Goal: Information Seeking & Learning: Learn about a topic

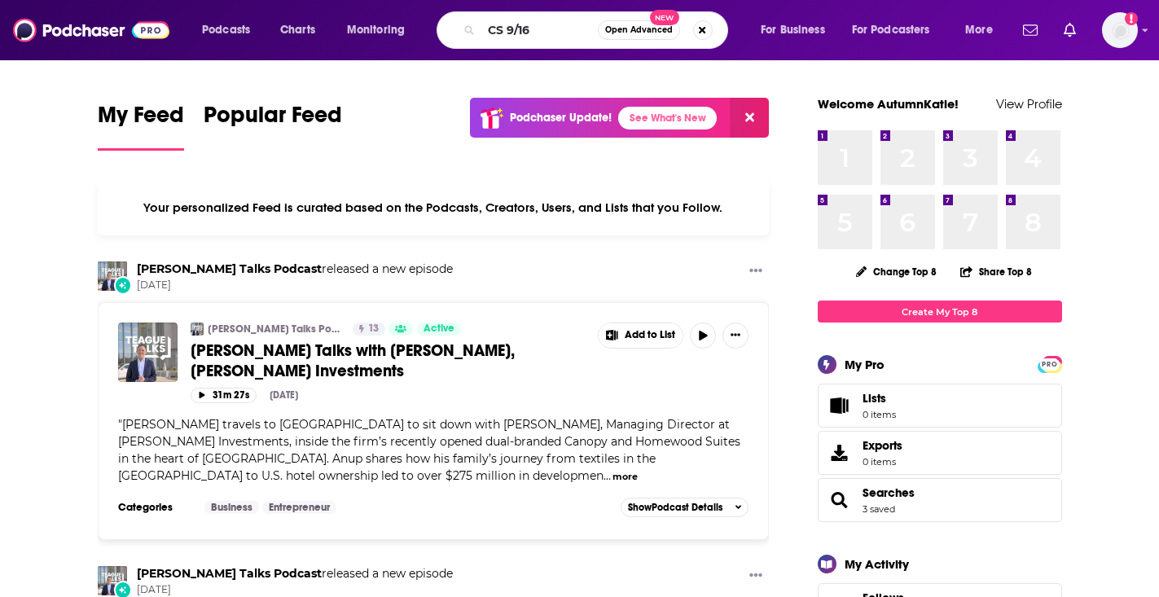
type input "CS 9/16"
click at [549, 24] on input "CS 9/16" at bounding box center [539, 30] width 116 height 26
drag, startPoint x: 536, startPoint y: 32, endPoint x: 469, endPoint y: 33, distance: 66.8
click at [469, 33] on div "CS 9/16 Open Advanced New" at bounding box center [583, 29] width 292 height 37
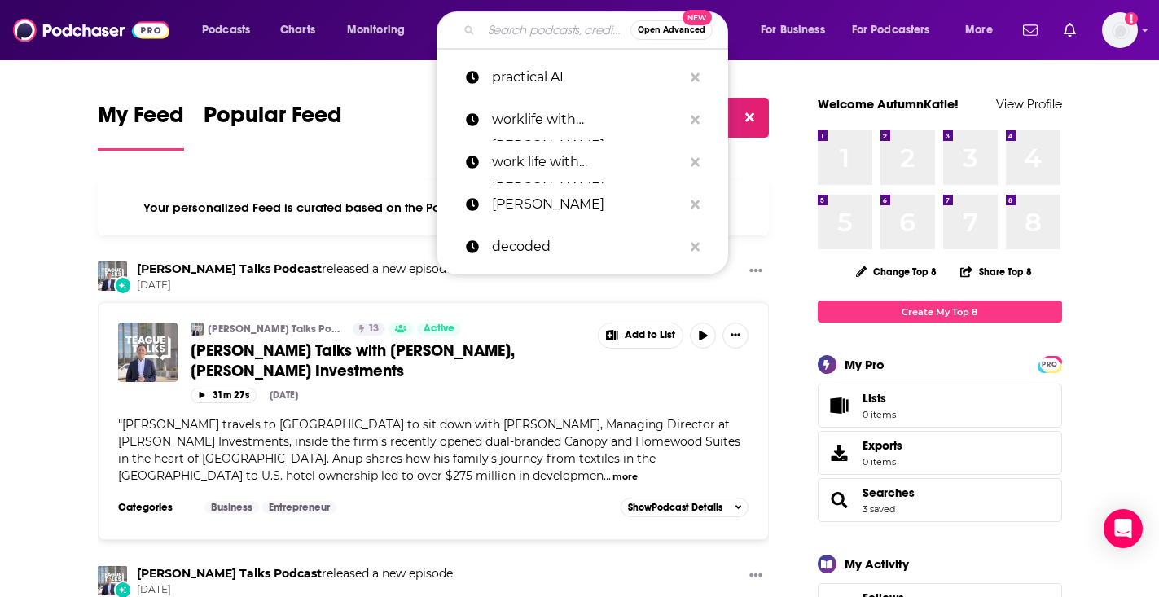
paste input "A Better HR Business"
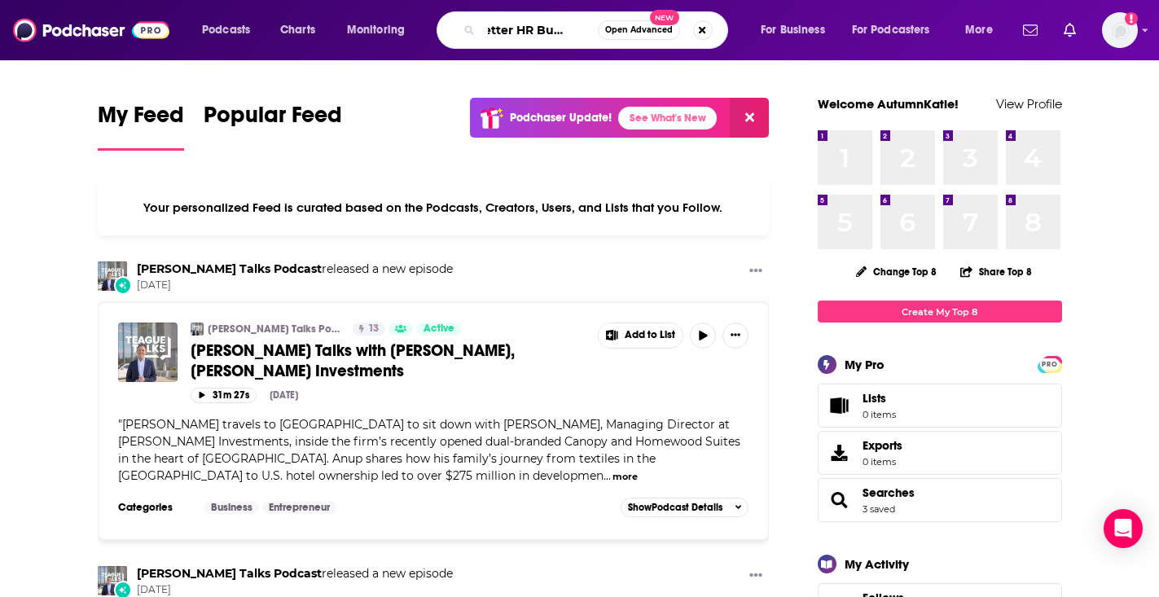
type input "A Better HR Business"
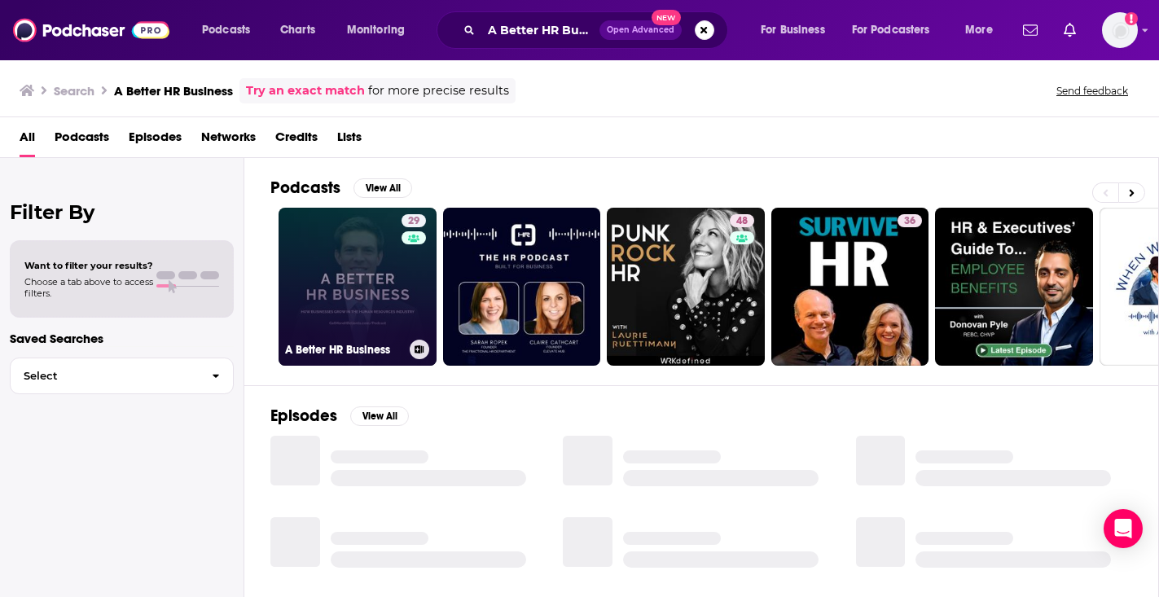
click at [356, 302] on link "29 A Better HR Business" at bounding box center [358, 287] width 158 height 158
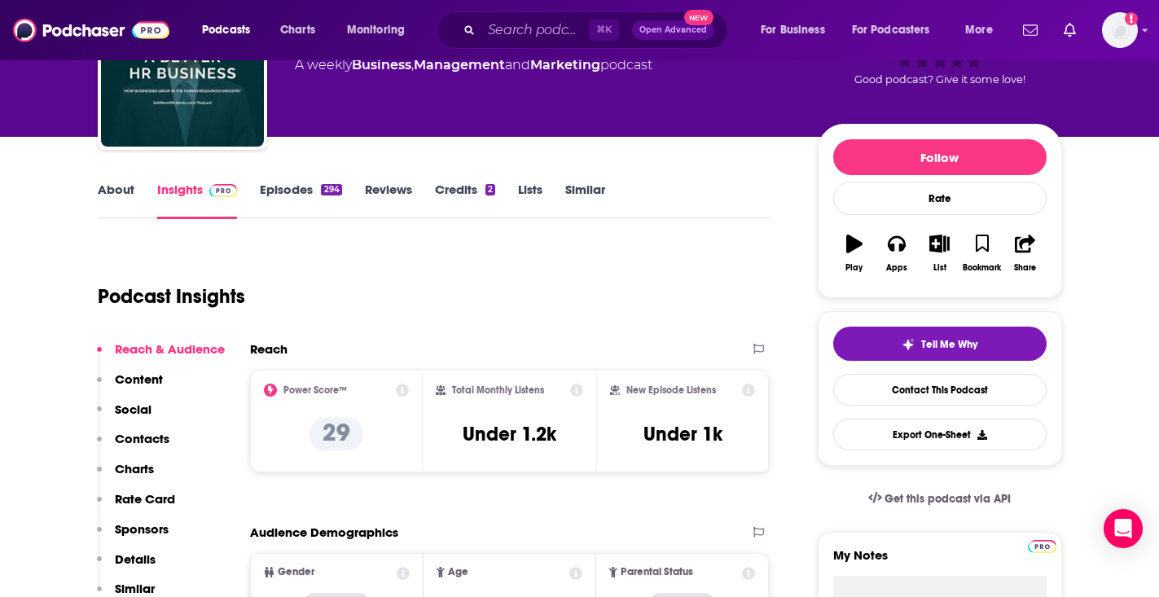
scroll to position [127, 0]
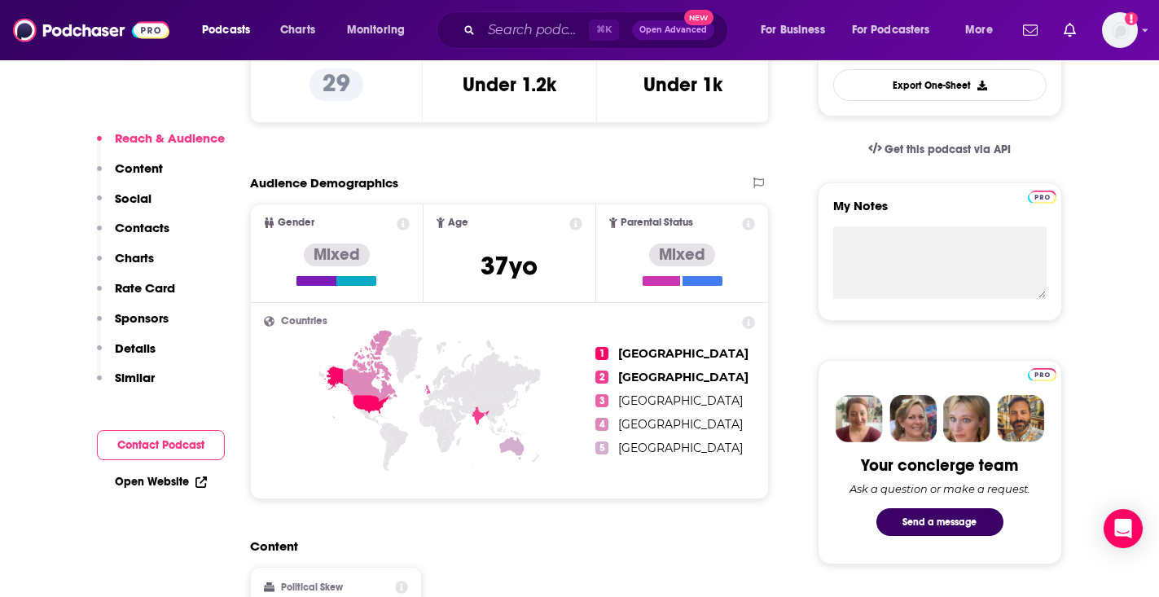
click at [144, 346] on p "Details" at bounding box center [135, 347] width 41 height 15
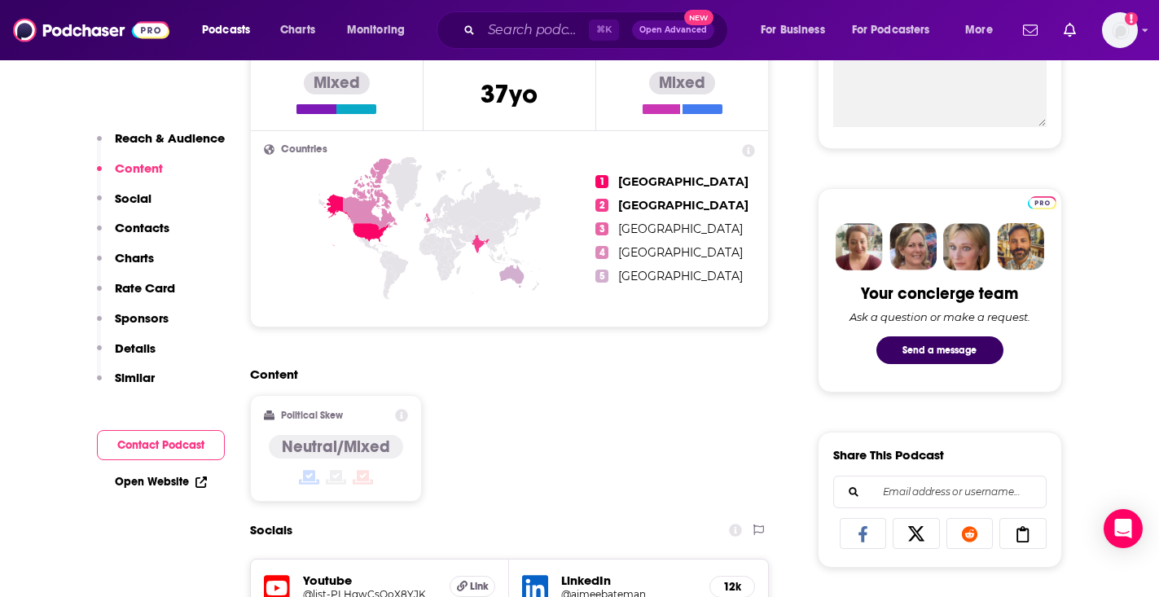
scroll to position [0, 0]
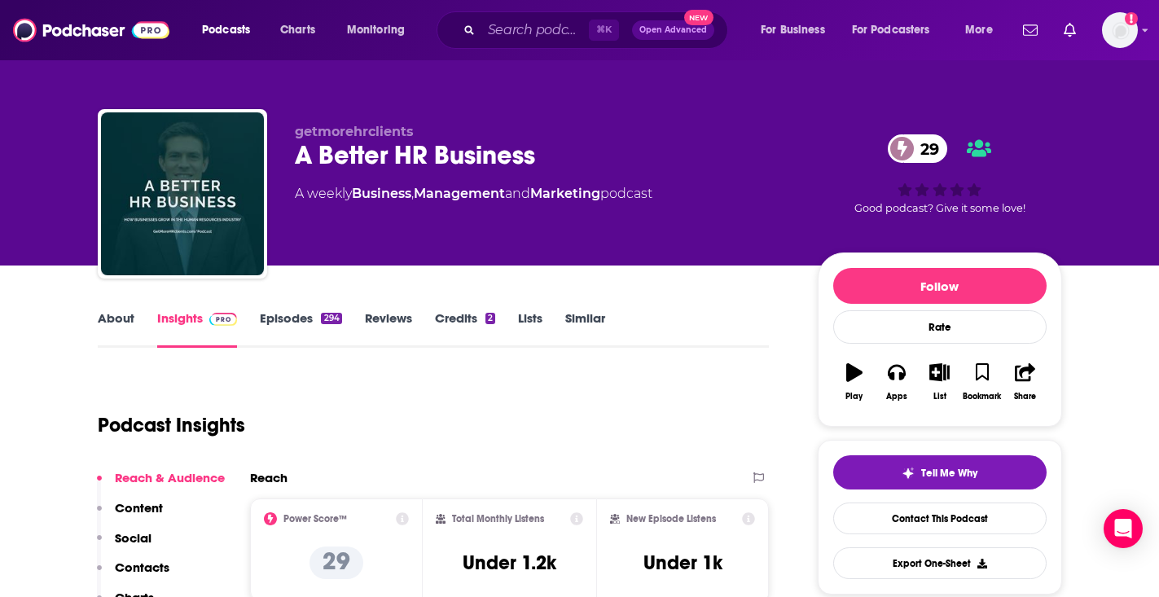
click at [116, 308] on div "About Insights Episodes 294 Reviews Credits 2 Lists Similar" at bounding box center [434, 328] width 672 height 40
click at [116, 318] on link "About" at bounding box center [116, 328] width 37 height 37
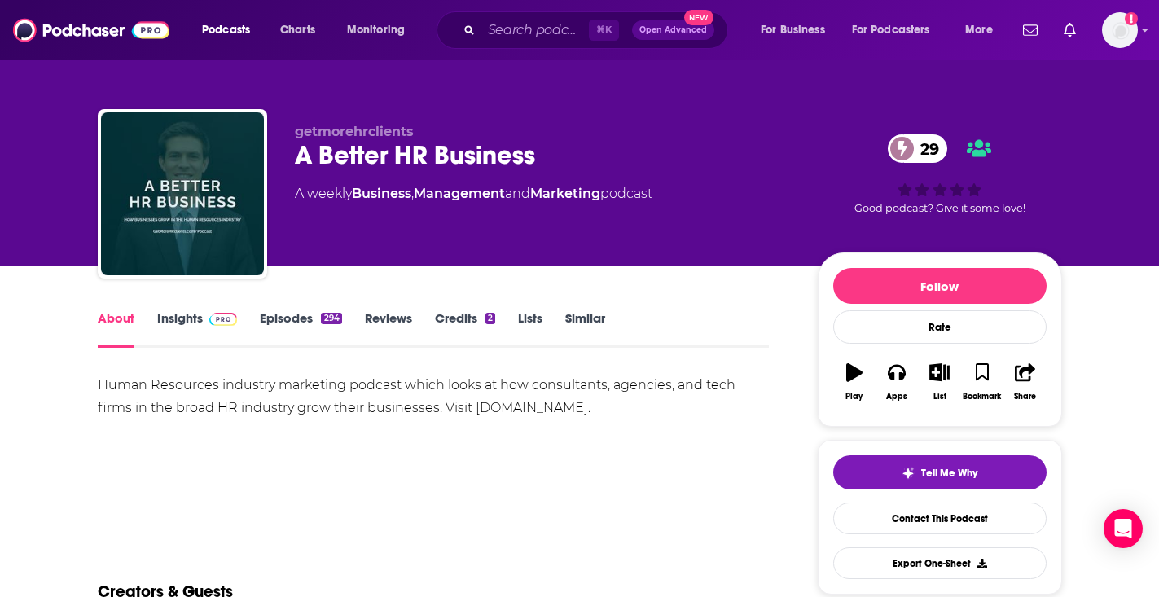
click at [588, 314] on link "Similar" at bounding box center [585, 328] width 40 height 37
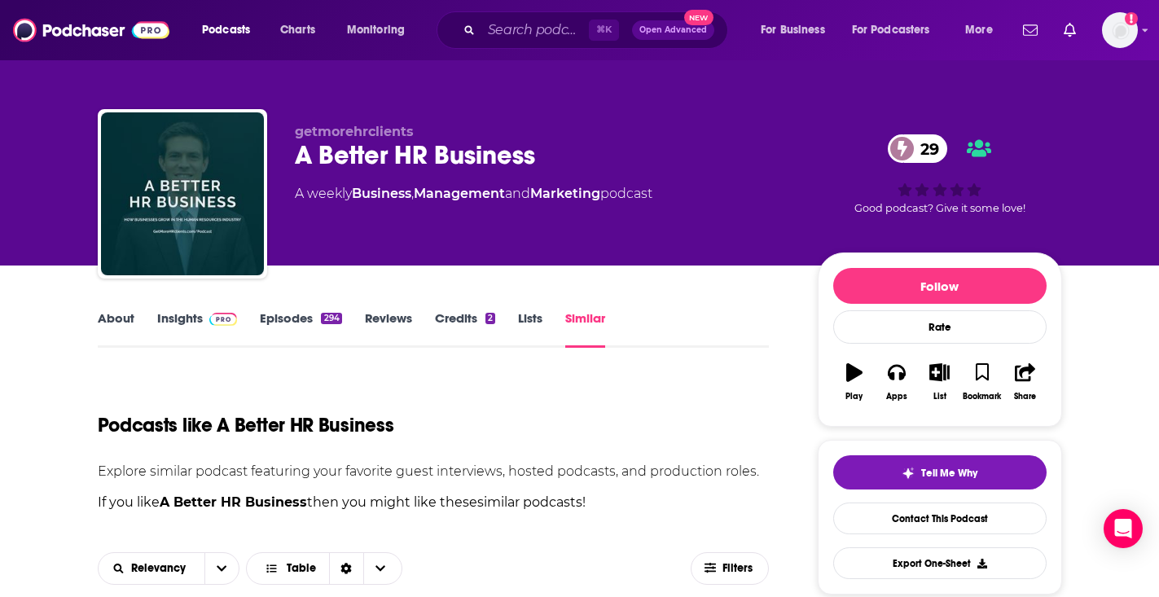
click at [518, 318] on link "Lists" at bounding box center [530, 328] width 24 height 37
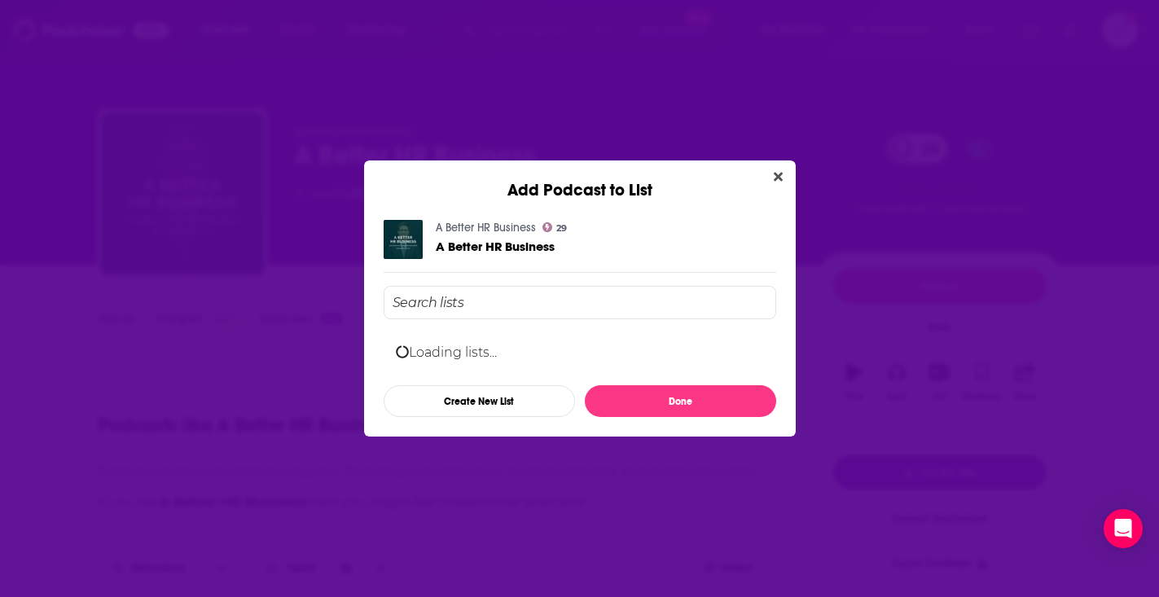
click at [775, 170] on icon "Close" at bounding box center [778, 176] width 9 height 13
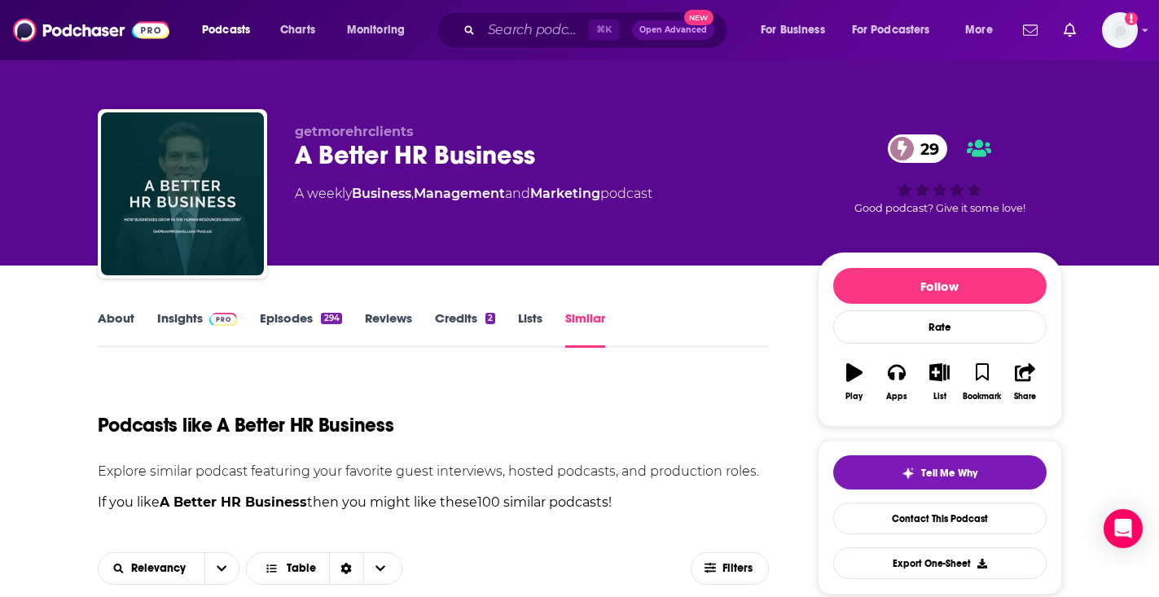
click at [480, 318] on link "Credits 2" at bounding box center [465, 328] width 60 height 37
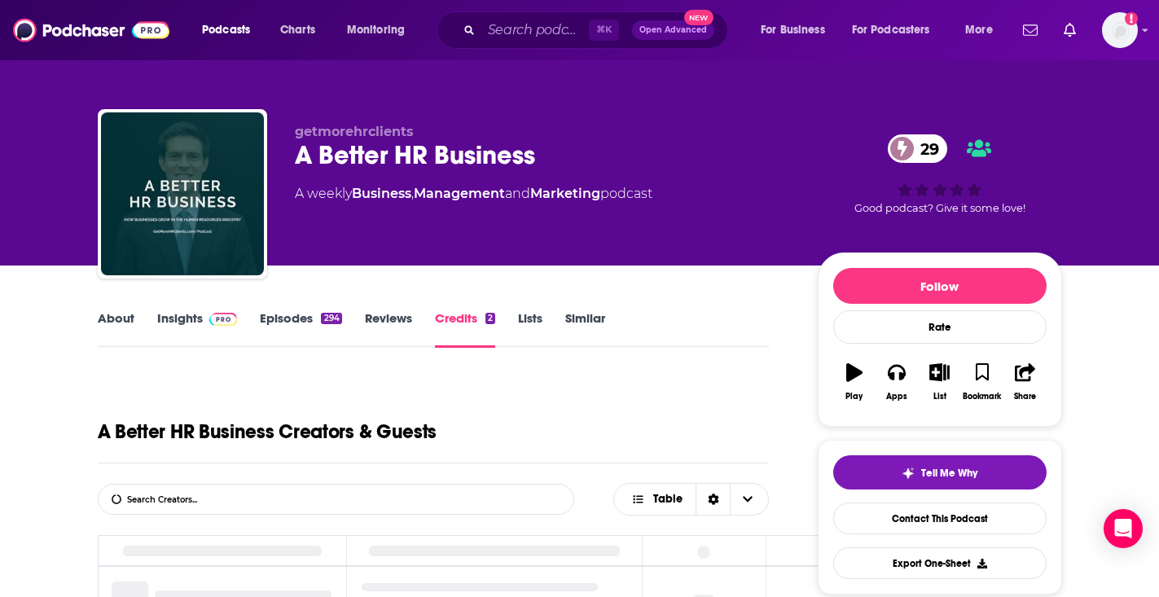
click at [378, 329] on link "Reviews" at bounding box center [388, 328] width 47 height 37
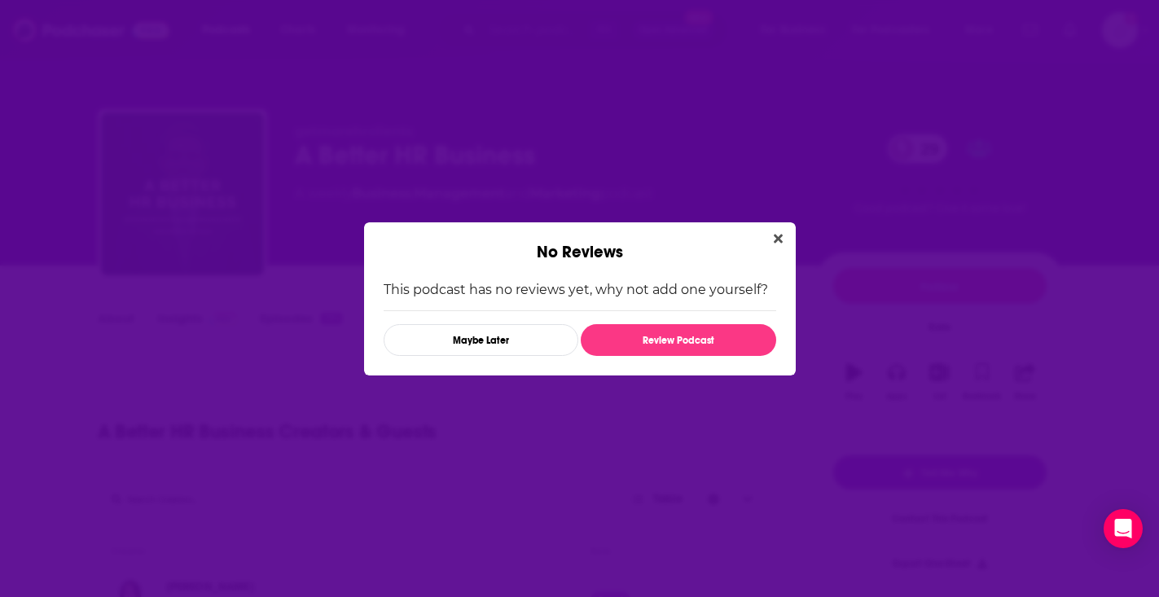
click at [302, 316] on div "No Reviews This podcast has no reviews yet, why not add one yourself? Maybe Lat…" at bounding box center [579, 298] width 1159 height 597
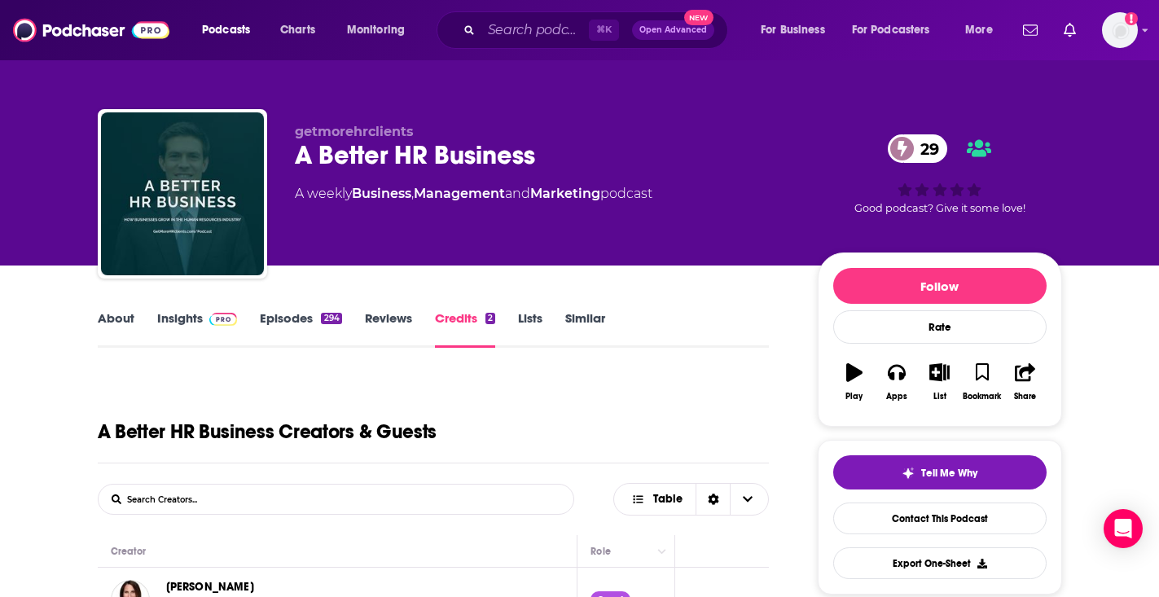
click at [187, 327] on link "Insights" at bounding box center [197, 328] width 81 height 37
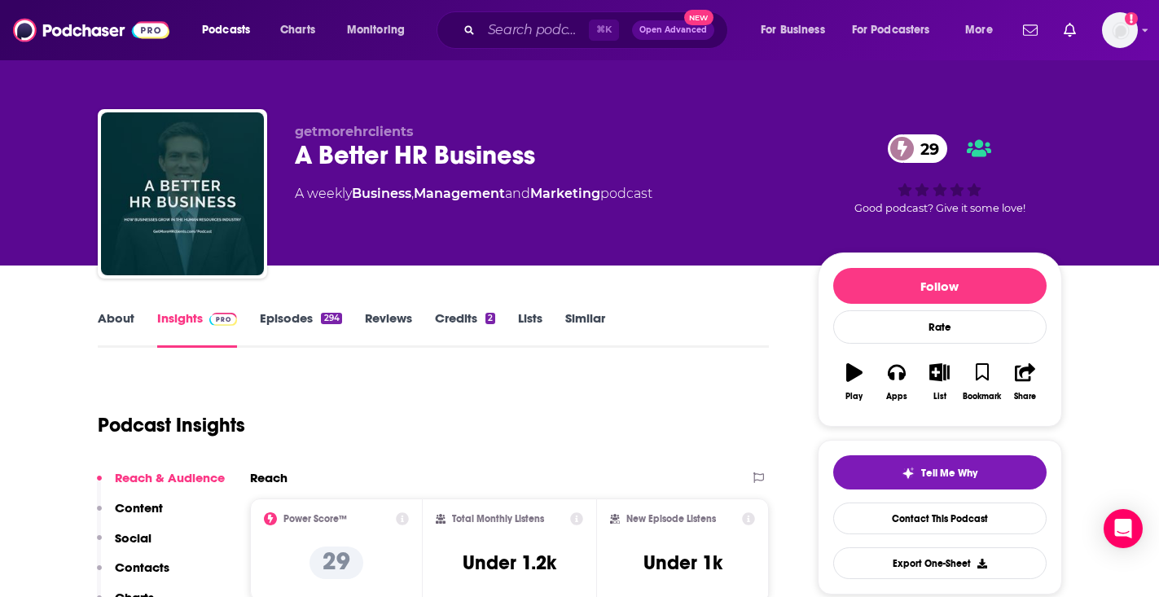
click at [112, 323] on link "About" at bounding box center [116, 328] width 37 height 37
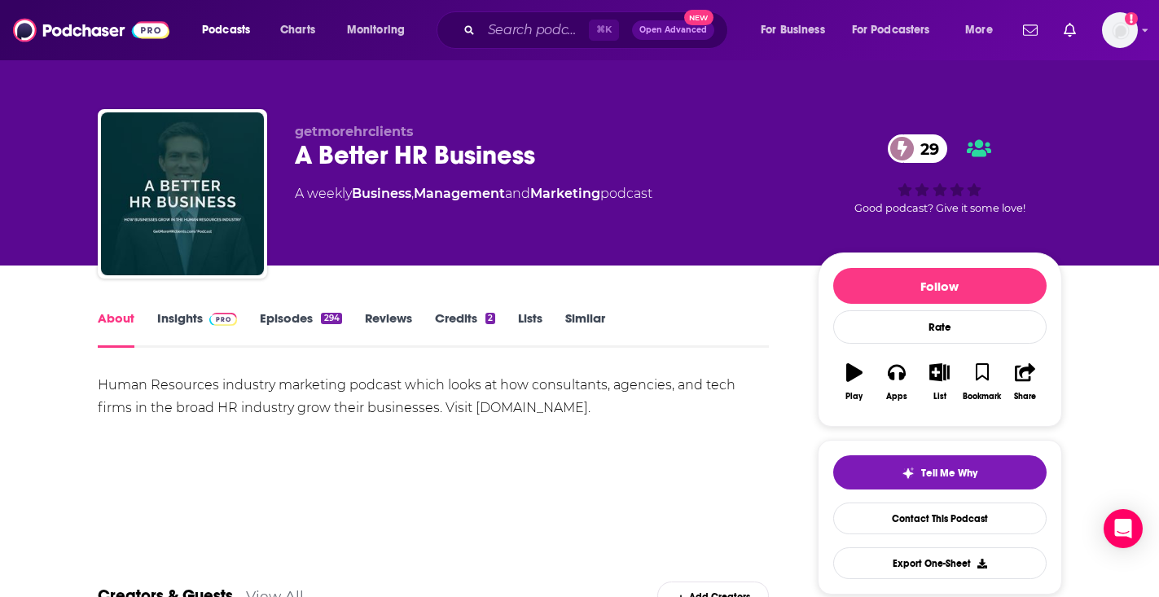
click at [530, 194] on span "and" at bounding box center [517, 193] width 25 height 15
click at [307, 316] on link "Episodes 294" at bounding box center [300, 328] width 81 height 37
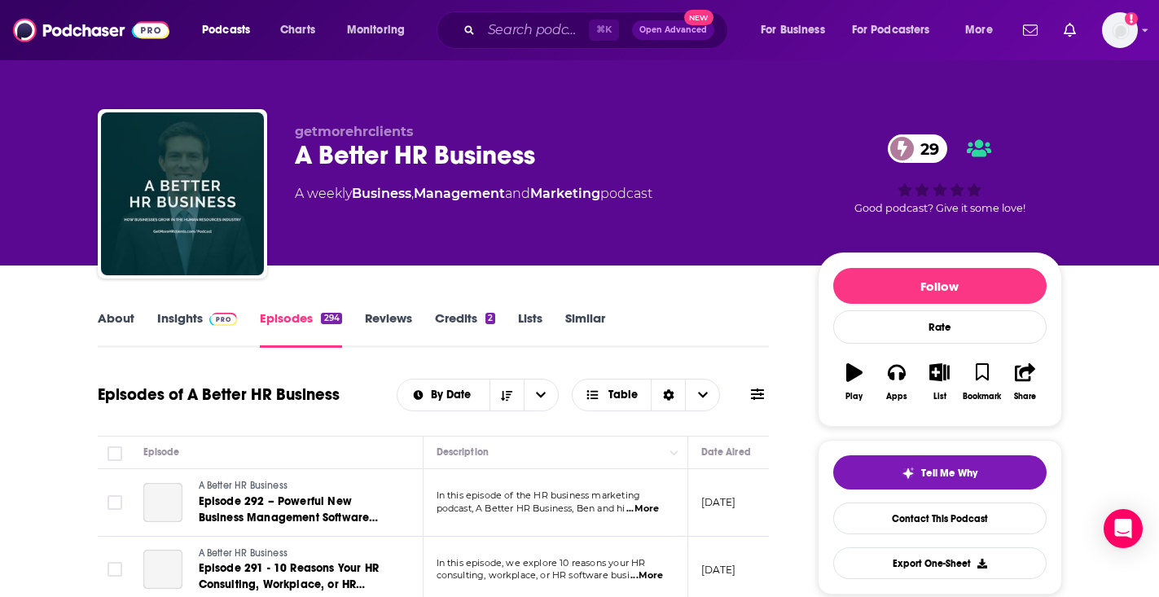
click at [365, 318] on link "Reviews" at bounding box center [388, 328] width 47 height 37
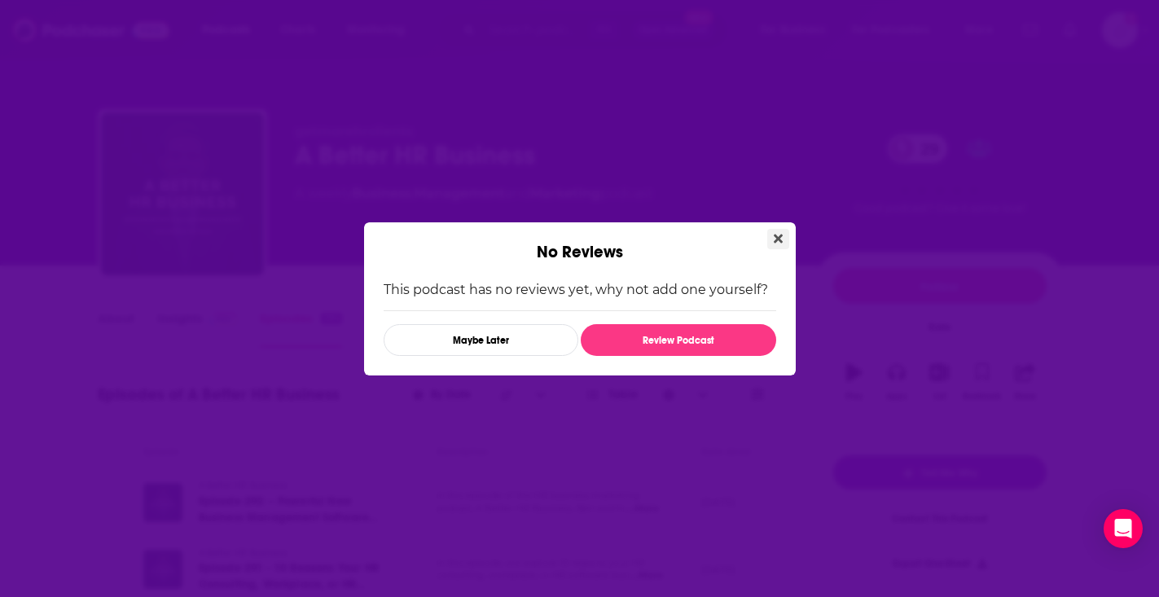
click at [772, 233] on button "Close" at bounding box center [778, 239] width 22 height 20
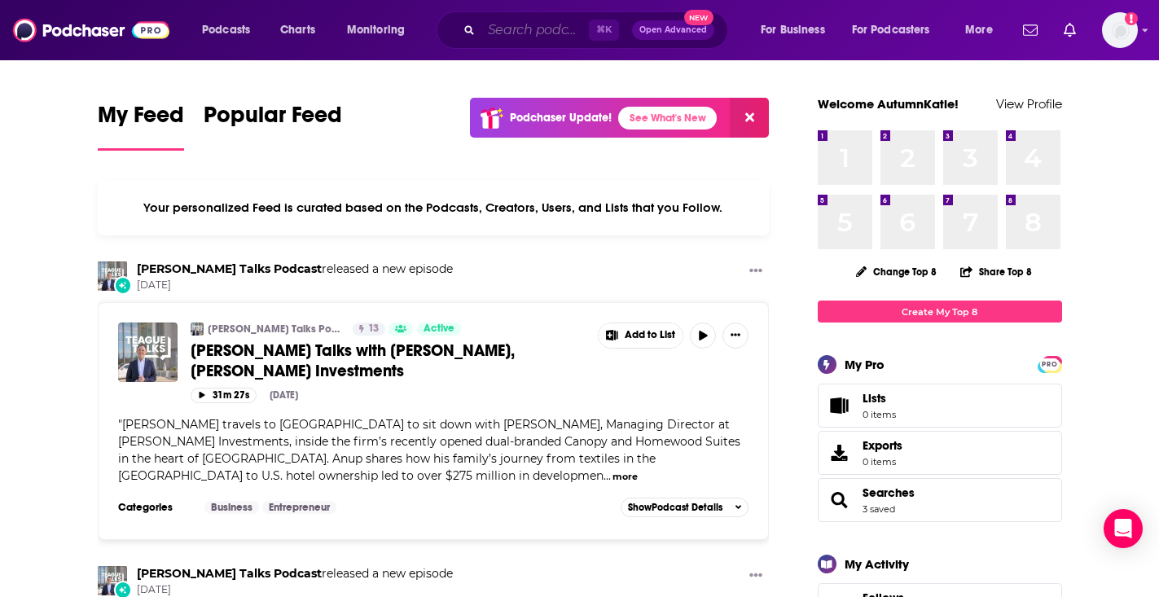
click at [546, 25] on input "Search podcasts, credits, & more..." at bounding box center [535, 30] width 108 height 26
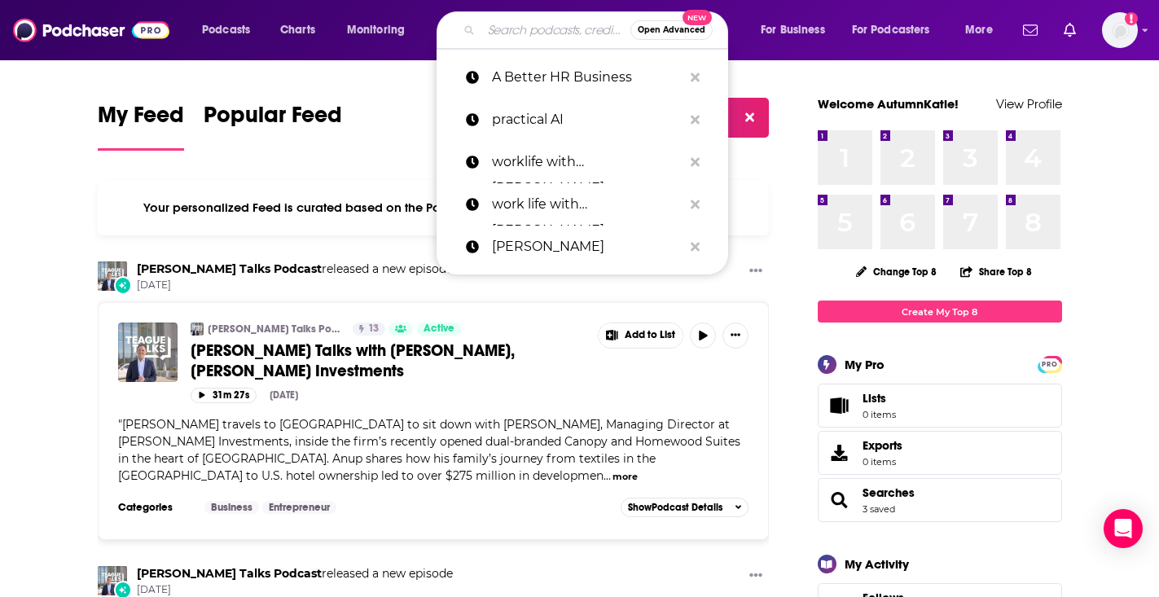
paste input "Nine to Thrive Podcast (HCI)"
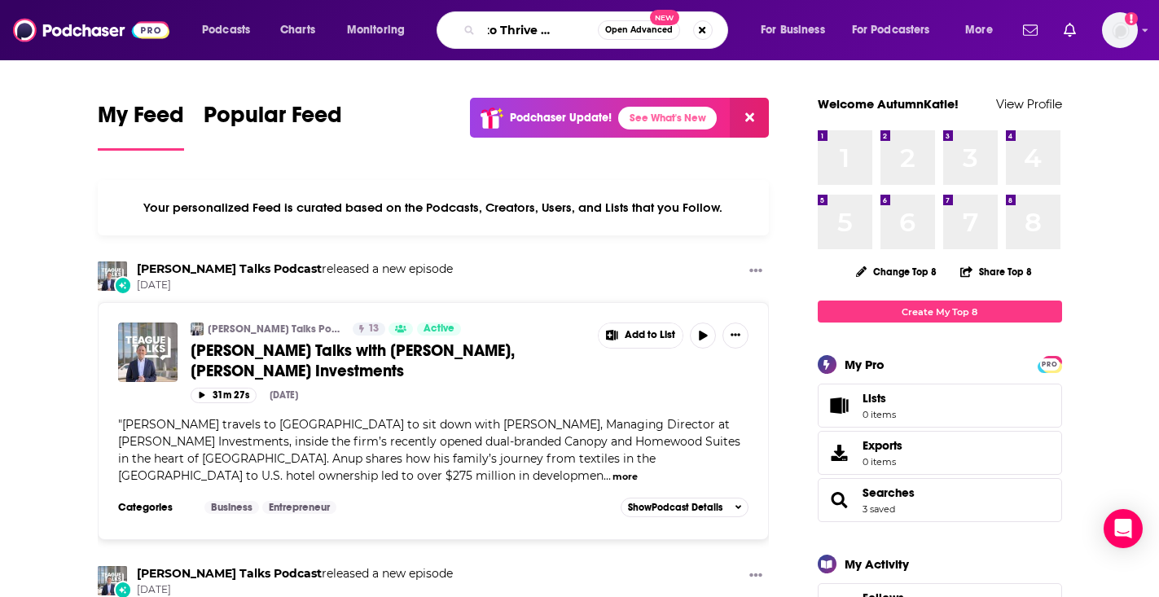
scroll to position [0, 33]
type input "Nine to Thrive Podcast"
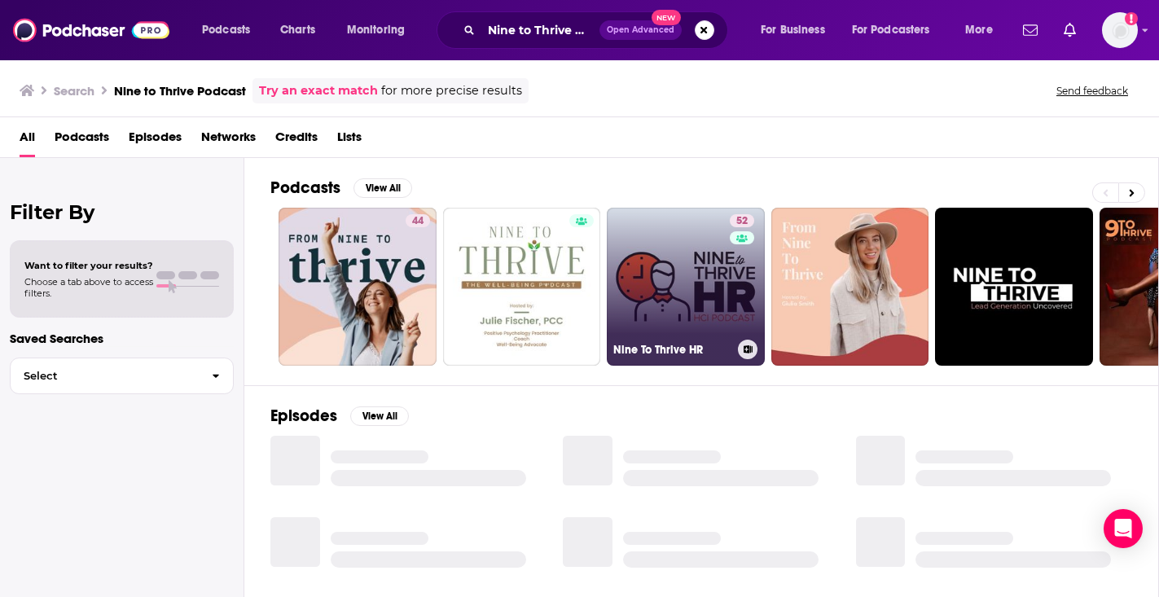
click at [668, 305] on link "52 Nine To Thrive HR" at bounding box center [686, 287] width 158 height 158
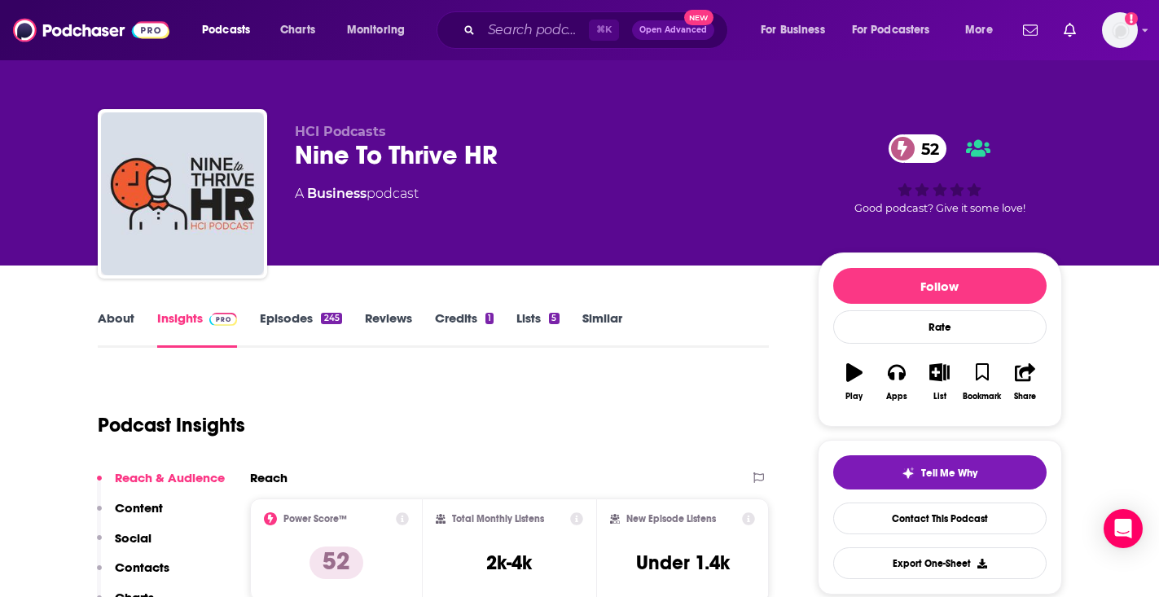
click at [296, 333] on link "Episodes 245" at bounding box center [300, 328] width 81 height 37
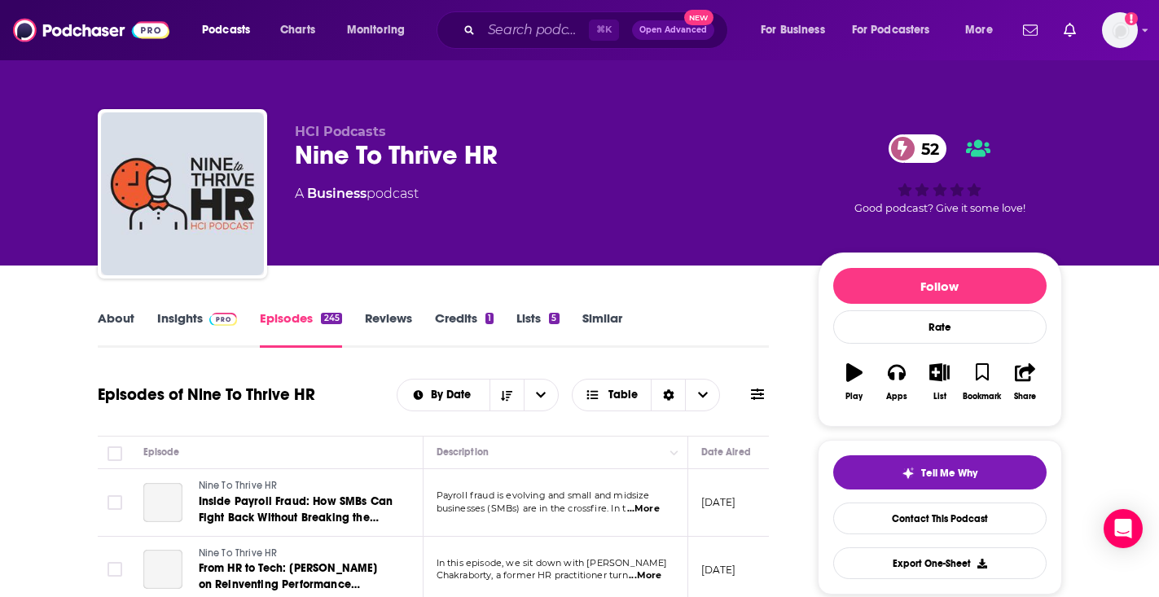
click at [209, 321] on img at bounding box center [223, 319] width 29 height 13
